Goal: Task Accomplishment & Management: Manage account settings

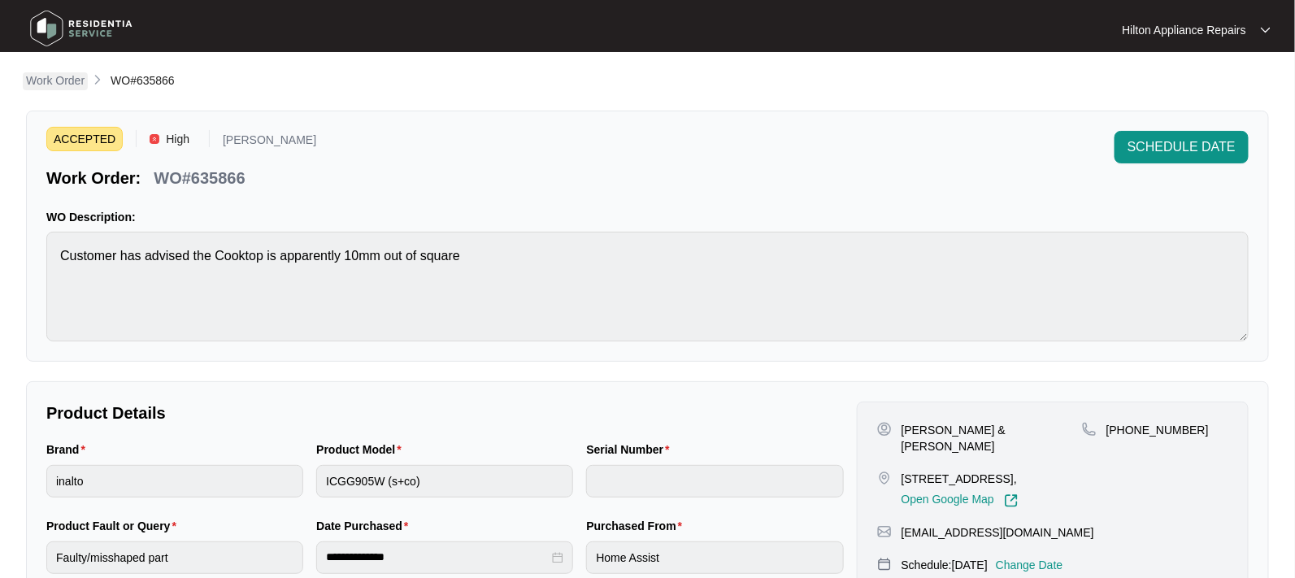
drag, startPoint x: 0, startPoint y: 0, endPoint x: 52, endPoint y: 82, distance: 97.2
click at [52, 82] on p "Work Order" at bounding box center [55, 80] width 59 height 16
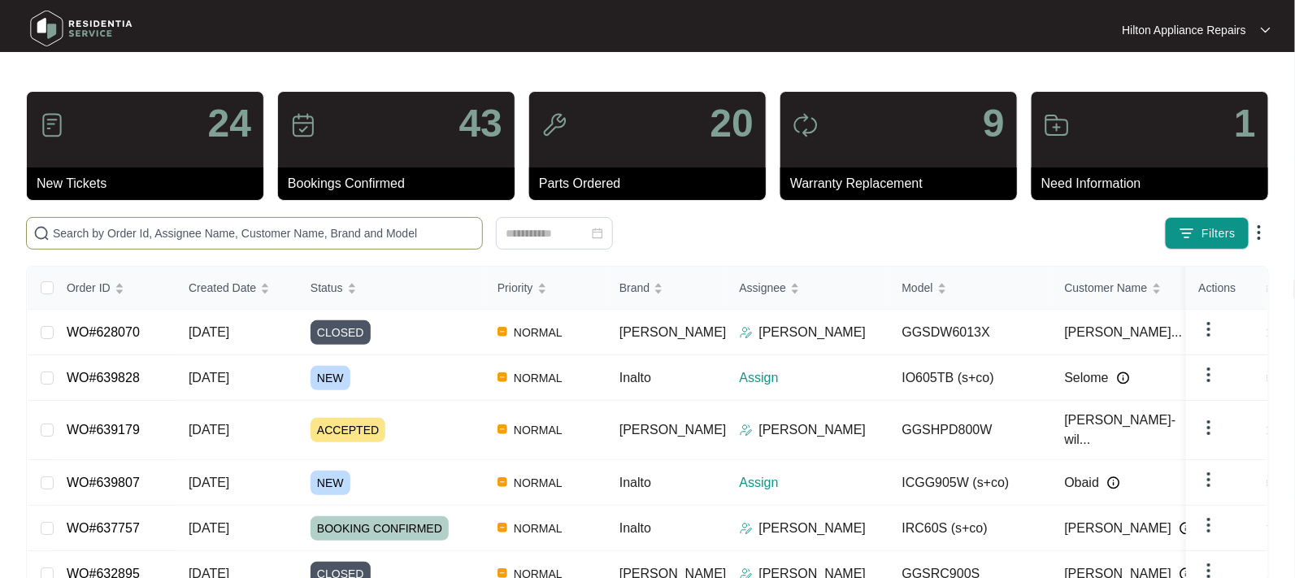
click at [85, 231] on input "text" at bounding box center [264, 233] width 423 height 18
paste input "639807"
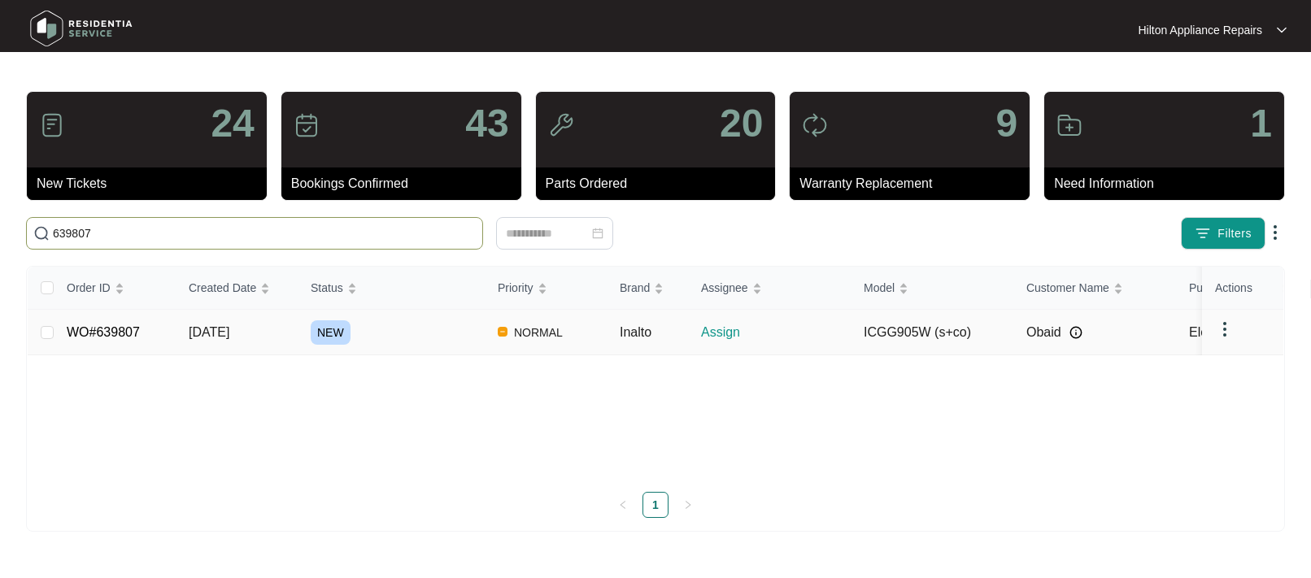
type input "639807"
click at [228, 328] on span "12/09/2025" at bounding box center [209, 332] width 41 height 14
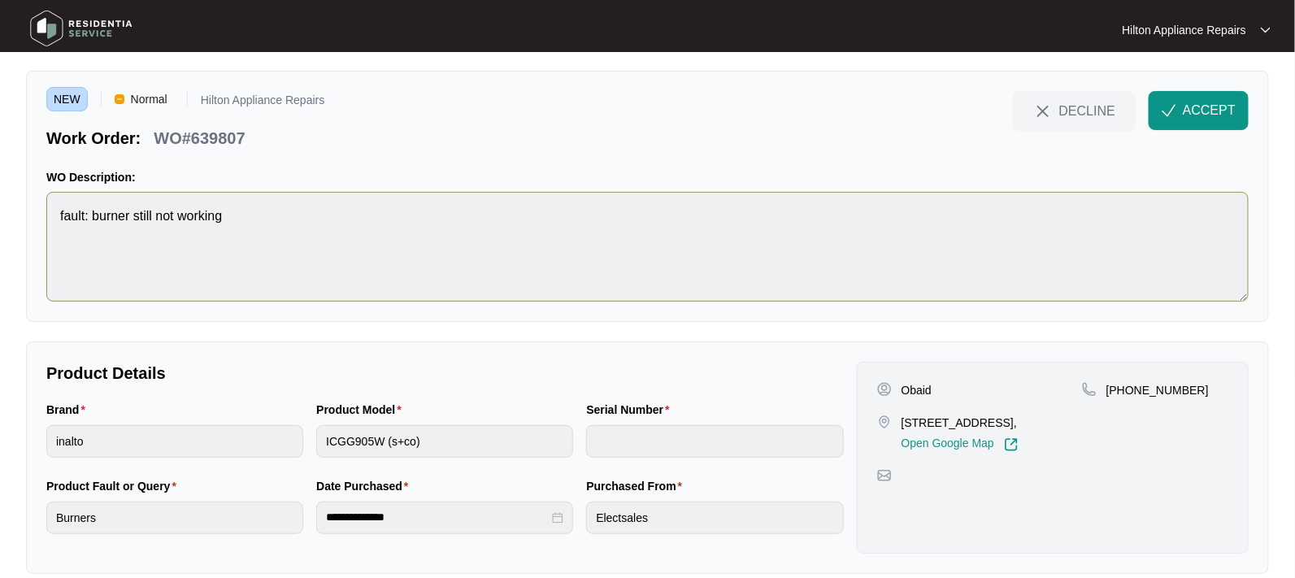
scroll to position [61, 0]
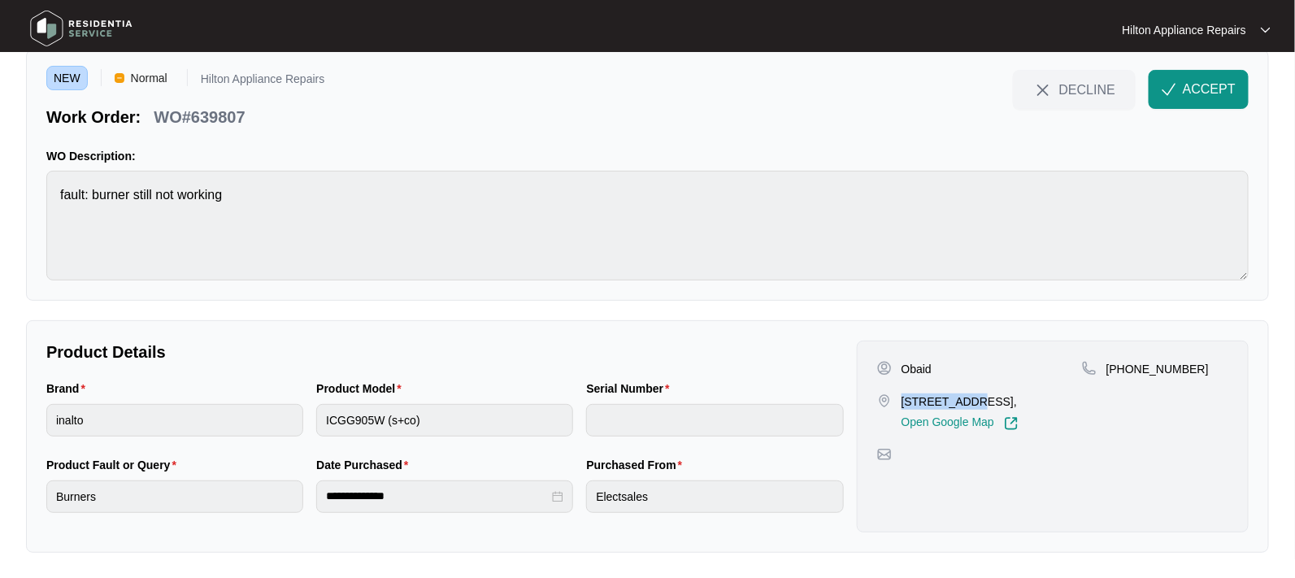
drag, startPoint x: 972, startPoint y: 400, endPoint x: 901, endPoint y: 398, distance: 70.8
click at [902, 398] on p "6 Crowcombe Way, KARRINYUP," at bounding box center [960, 401] width 117 height 16
copy p "6 Crowcombe"
click at [1216, 86] on span "ACCEPT" at bounding box center [1209, 90] width 53 height 20
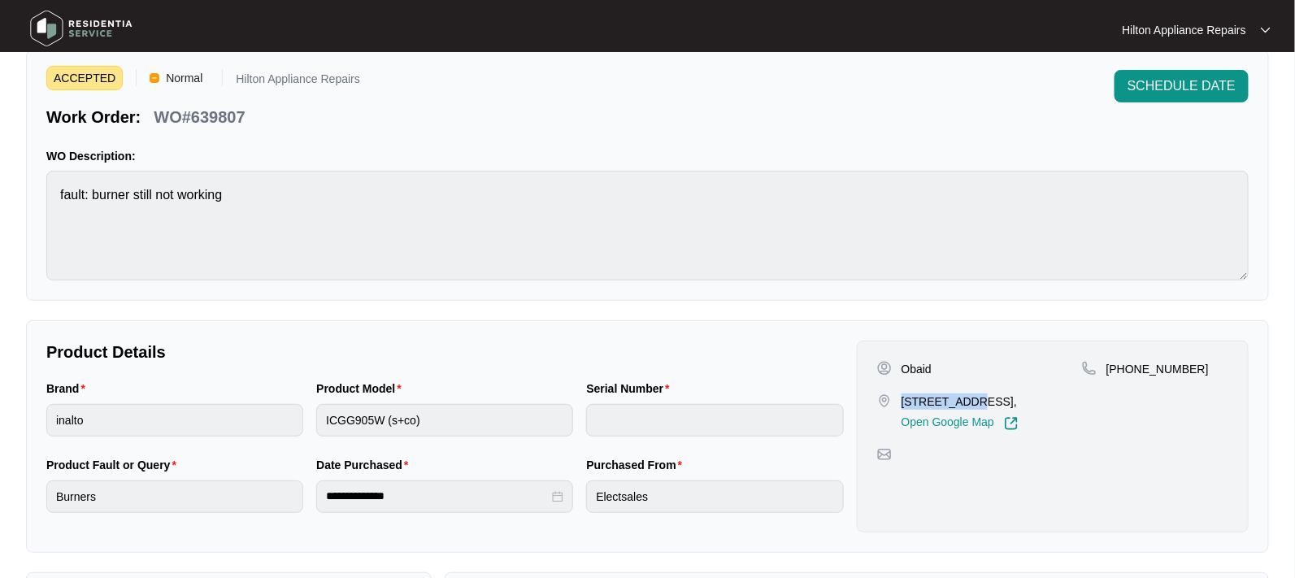
copy p "6 Crowcombe"
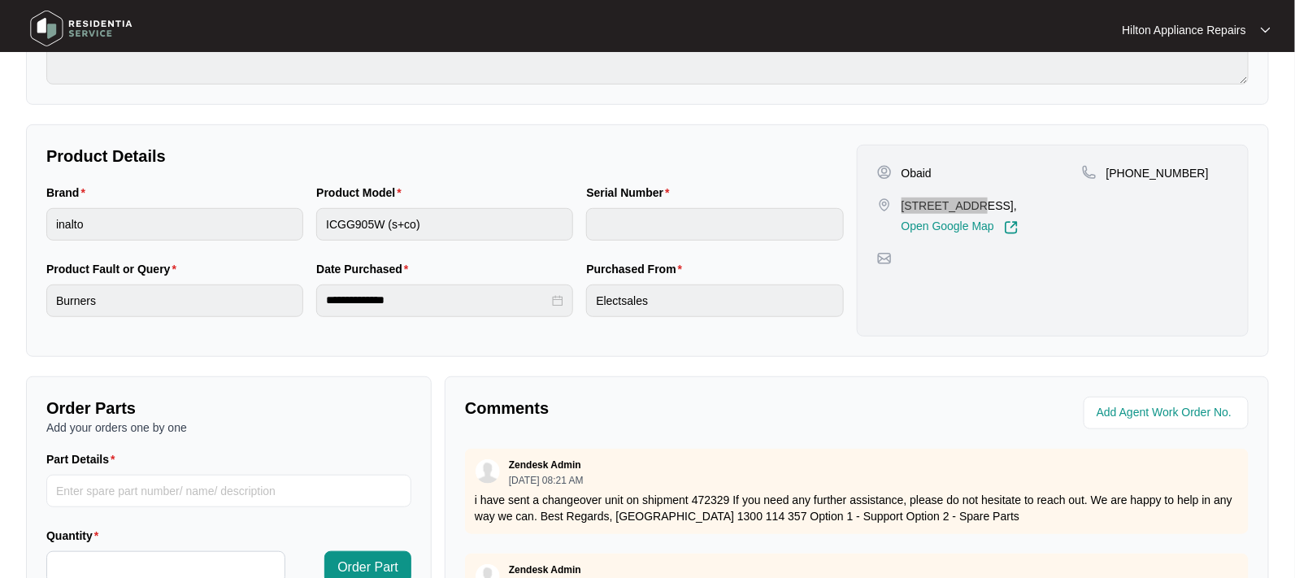
scroll to position [264, 0]
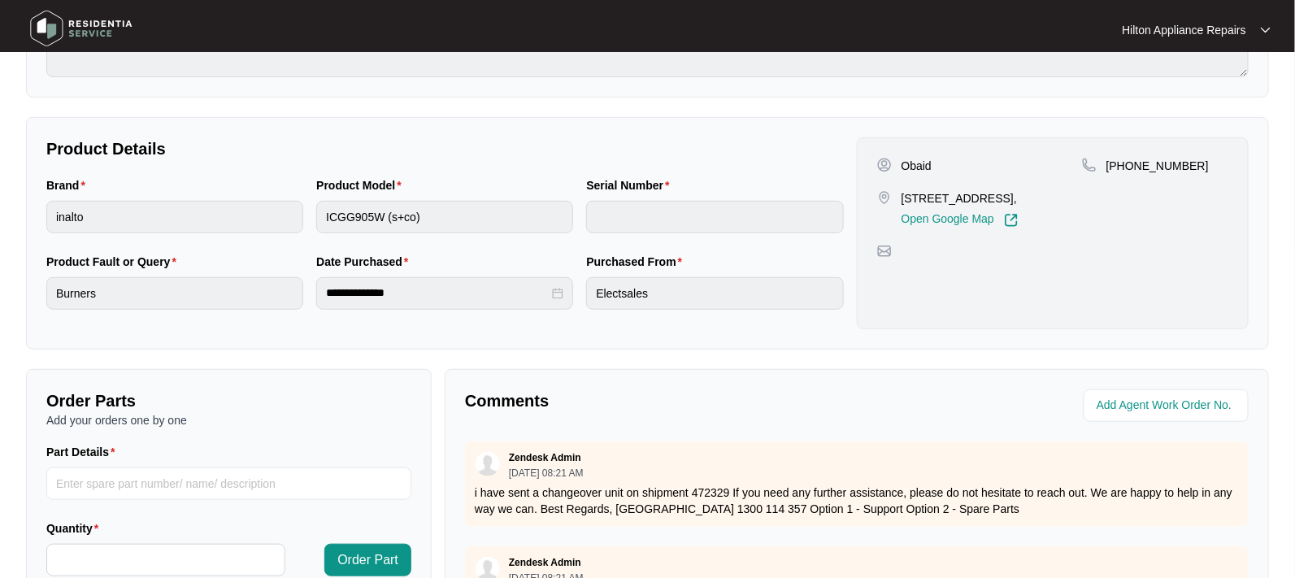
click at [310, 201] on div "Product Model ICGG905W (s+co)" at bounding box center [445, 214] width 270 height 76
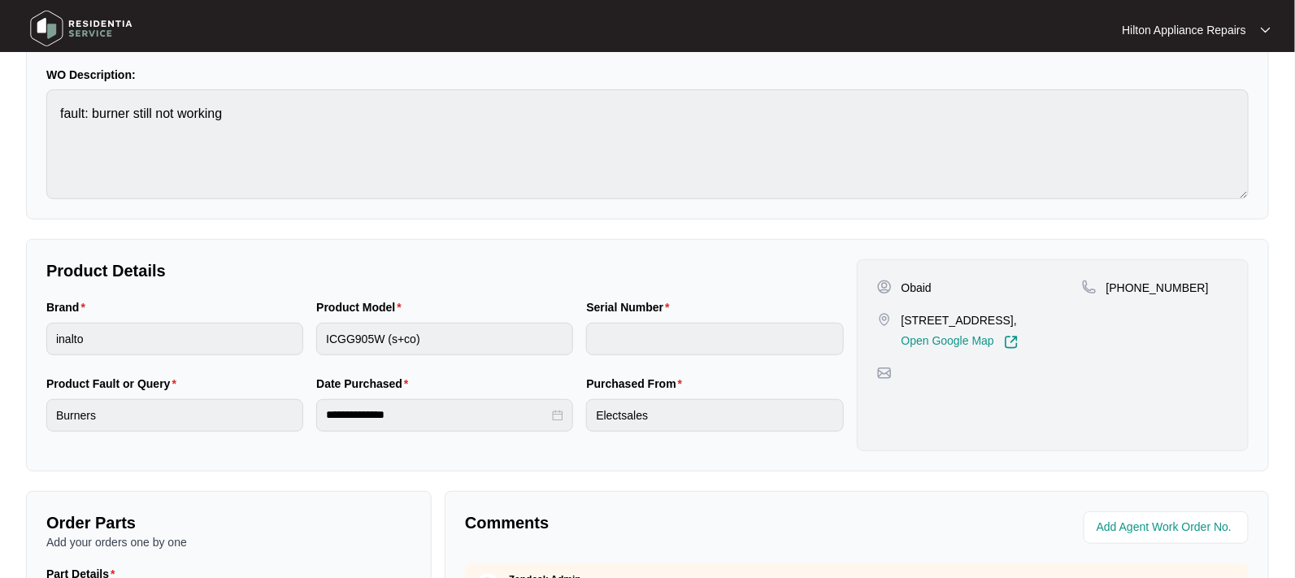
scroll to position [0, 0]
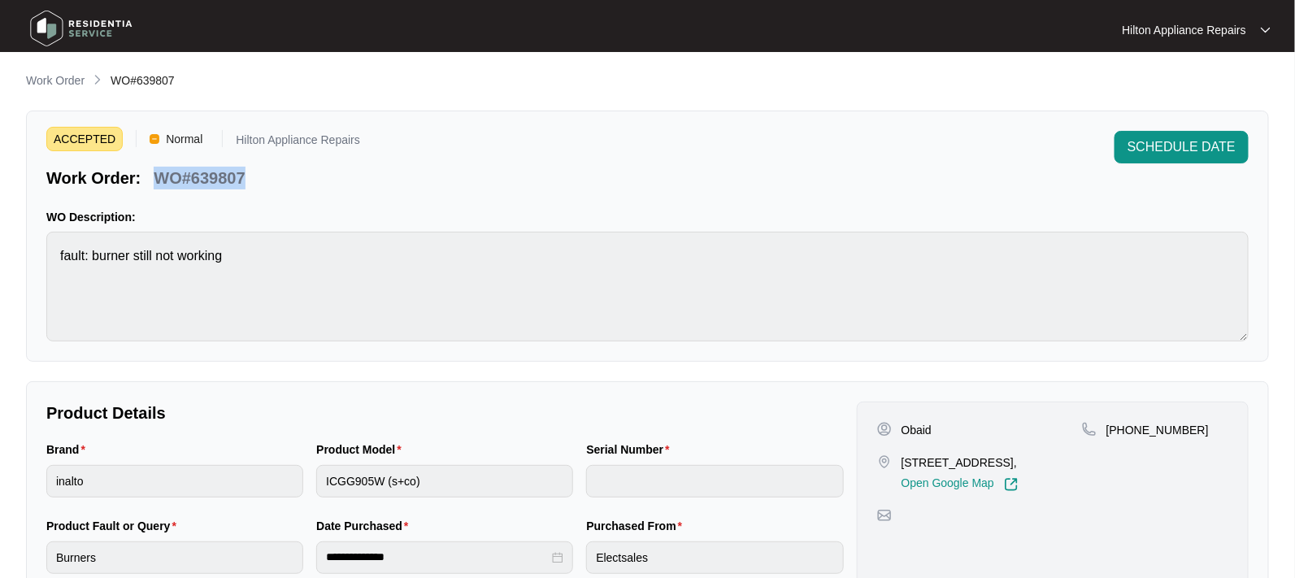
drag, startPoint x: 269, startPoint y: 176, endPoint x: 141, endPoint y: 181, distance: 127.7
click at [141, 181] on div "Work Order: WO#639807" at bounding box center [203, 175] width 314 height 28
copy div "WO#639807"
click at [63, 80] on p "Work Order" at bounding box center [55, 80] width 59 height 16
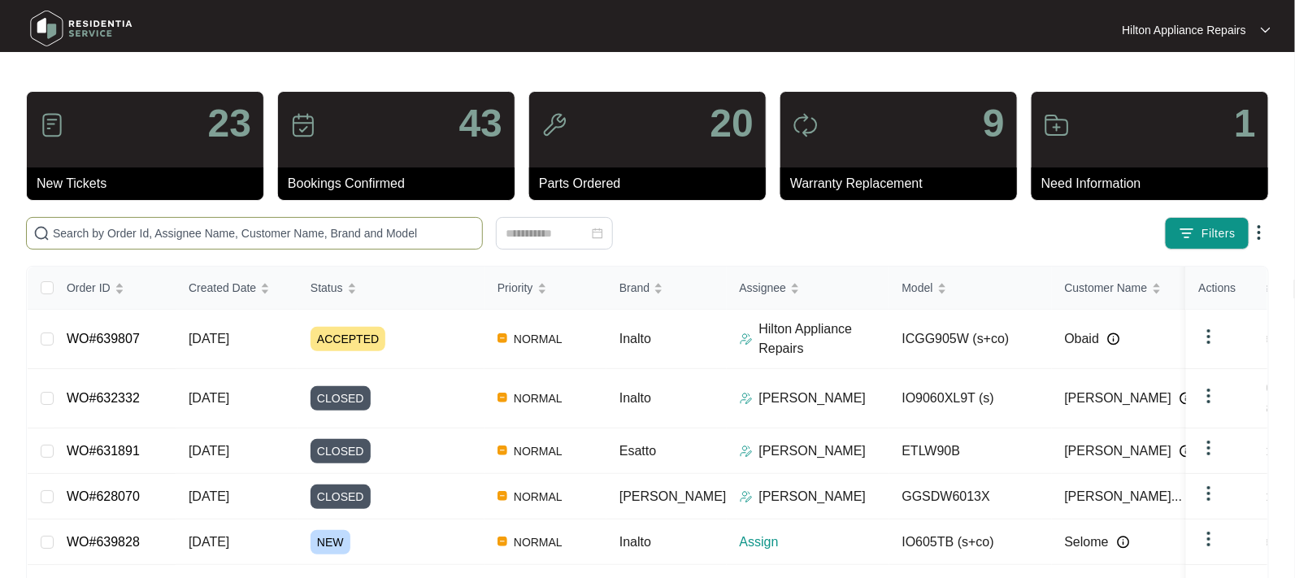
click at [80, 232] on input "text" at bounding box center [264, 233] width 423 height 18
paste input "WO#639179"
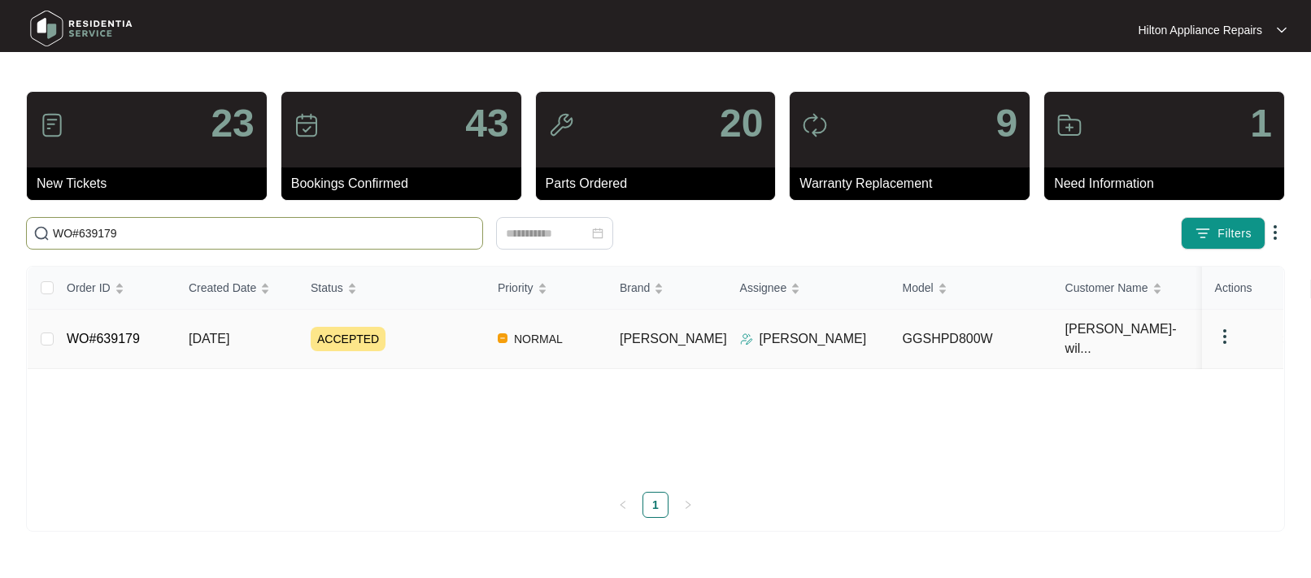
type input "WO#639179"
click at [218, 332] on span "11/09/2025" at bounding box center [209, 339] width 41 height 14
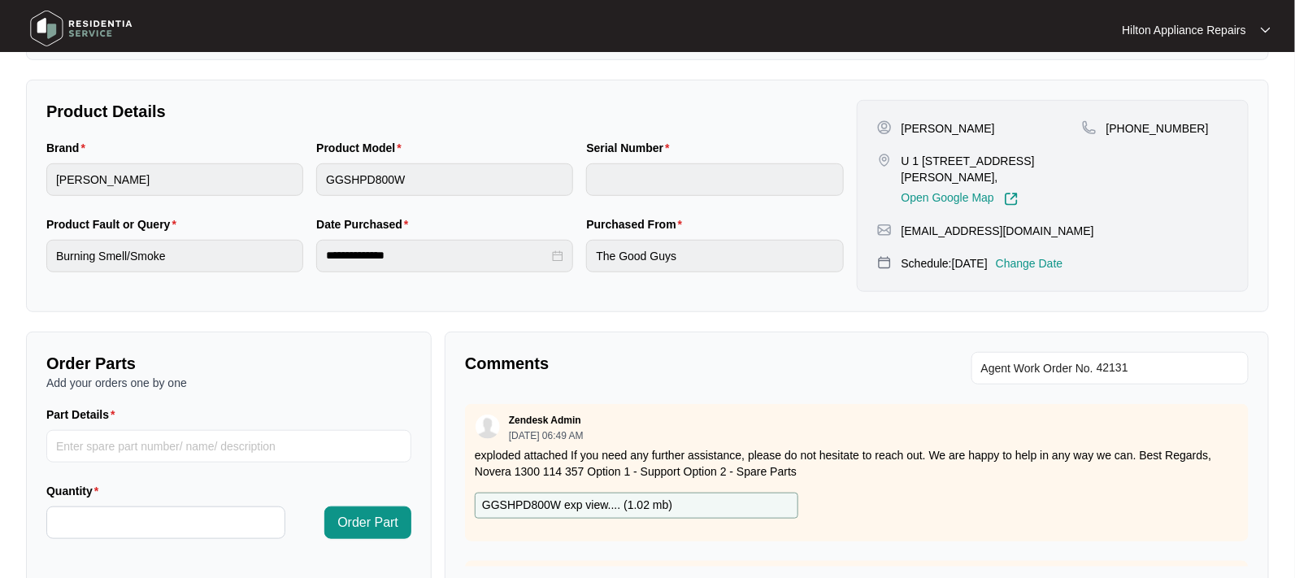
scroll to position [397, 0]
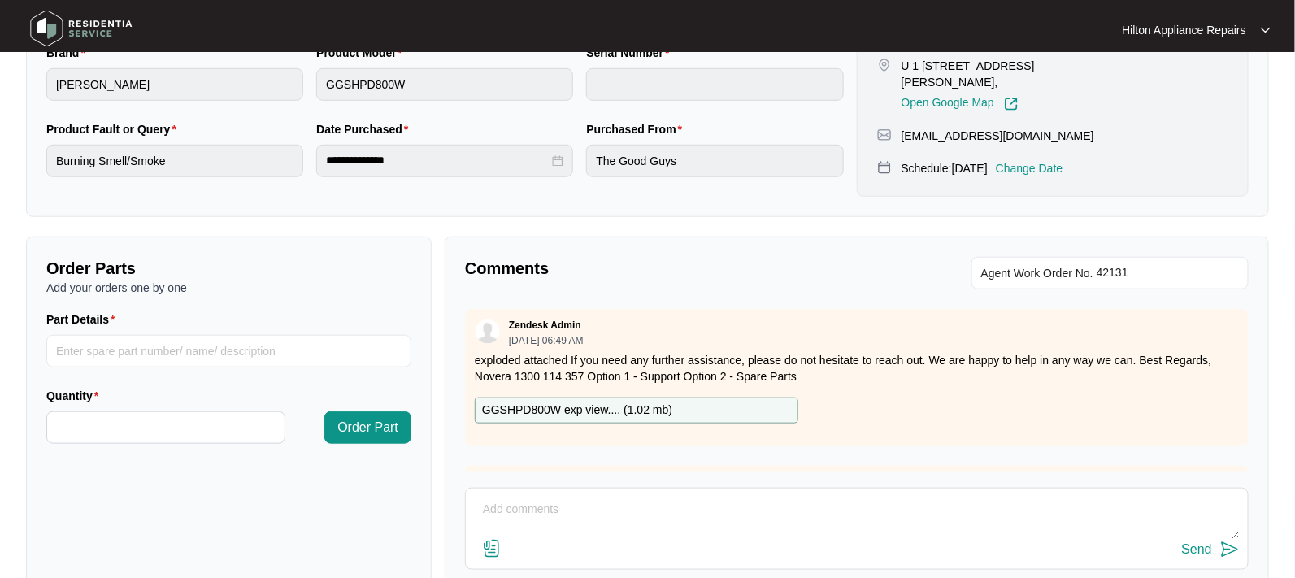
click at [1054, 163] on p "Change Date" at bounding box center [1029, 168] width 67 height 16
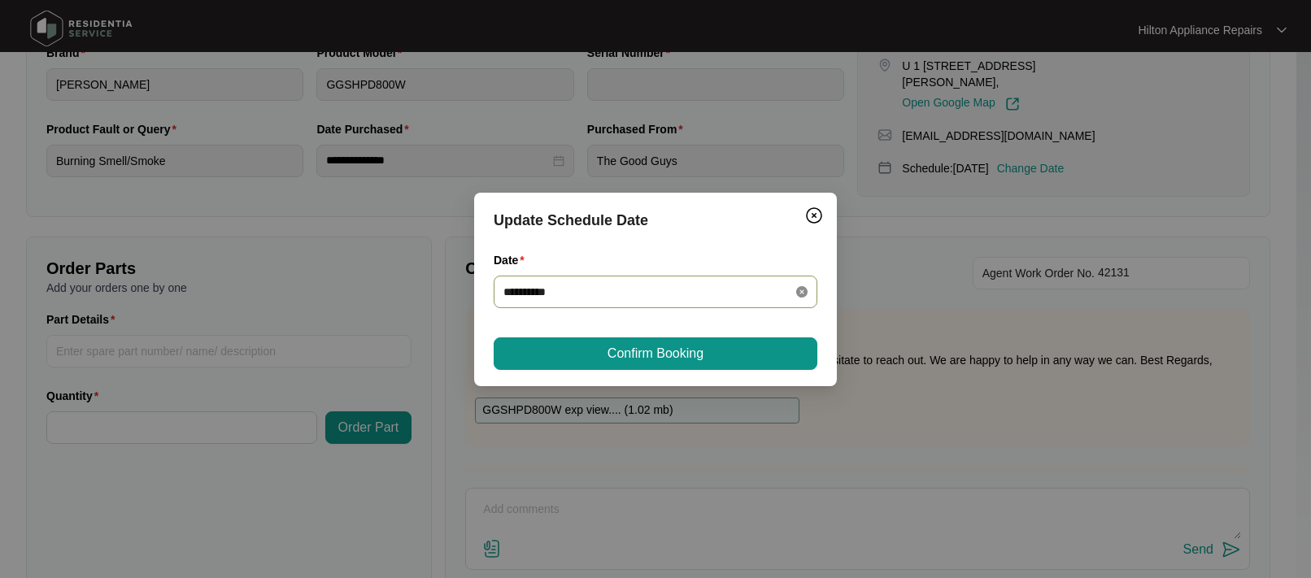
click at [799, 289] on icon "close-circle" at bounding box center [801, 291] width 11 height 11
click at [795, 289] on div at bounding box center [655, 292] width 304 height 18
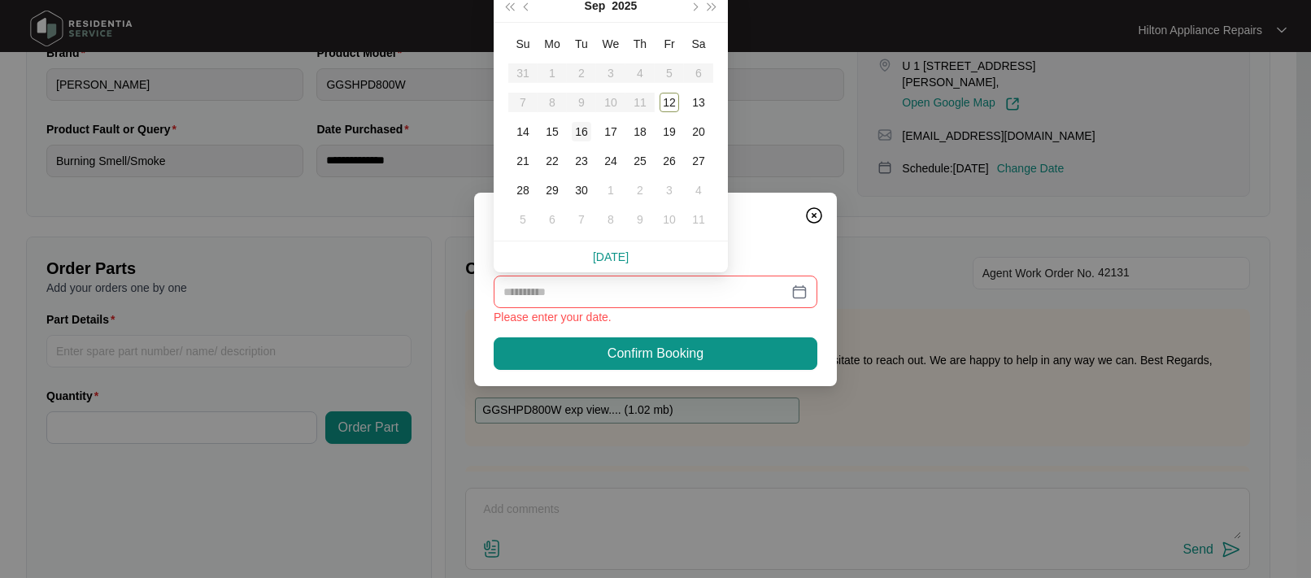
click at [580, 131] on div "16" at bounding box center [582, 132] width 20 height 20
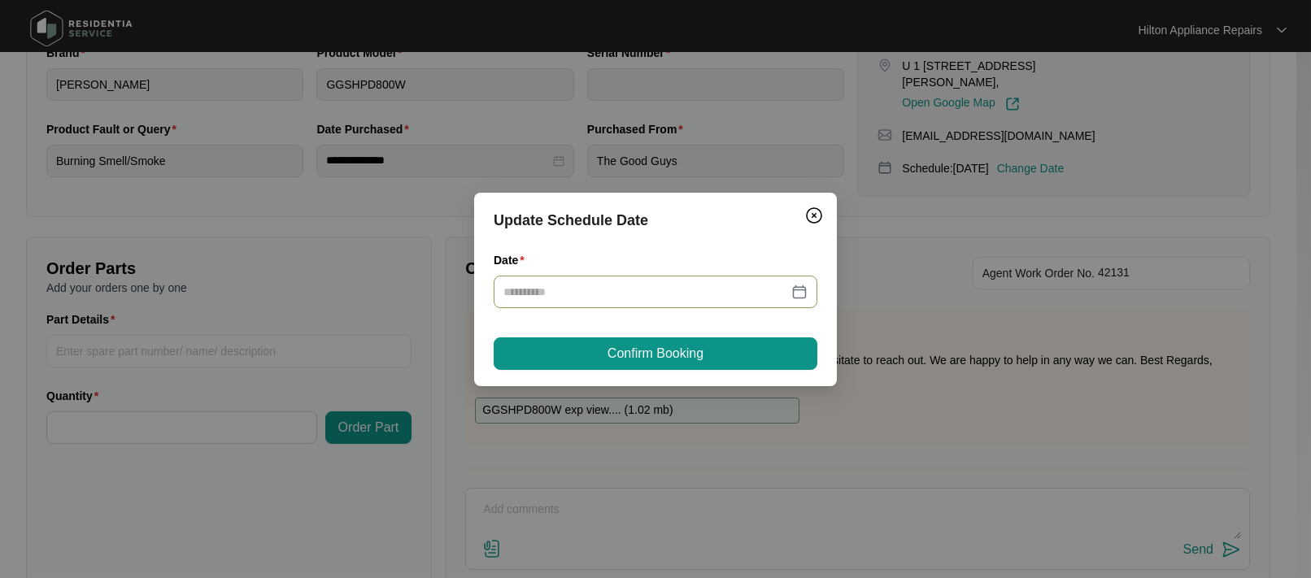
type input "**********"
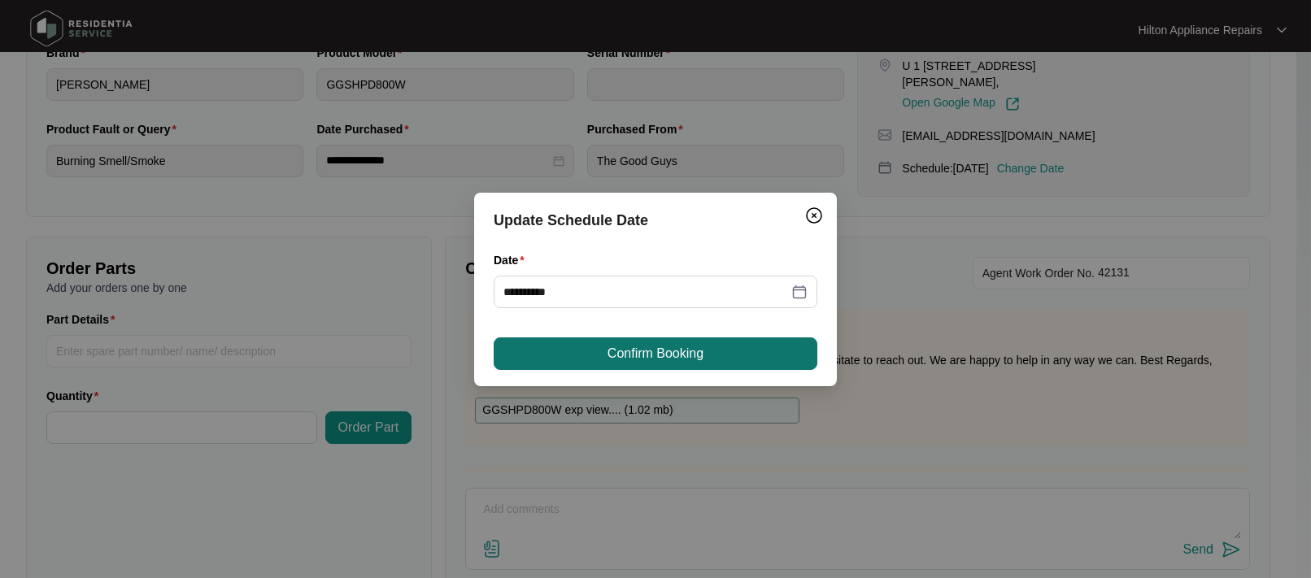
click at [644, 352] on span "Confirm Booking" at bounding box center [655, 354] width 96 height 20
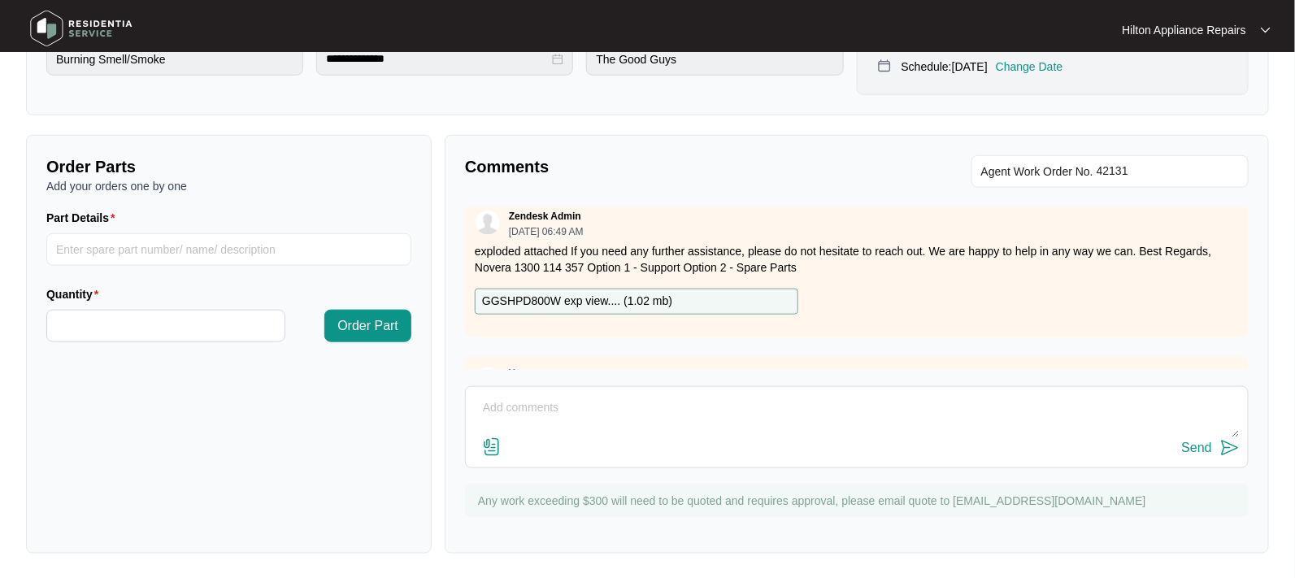
scroll to position [0, 0]
